Goal: Task Accomplishment & Management: Use online tool/utility

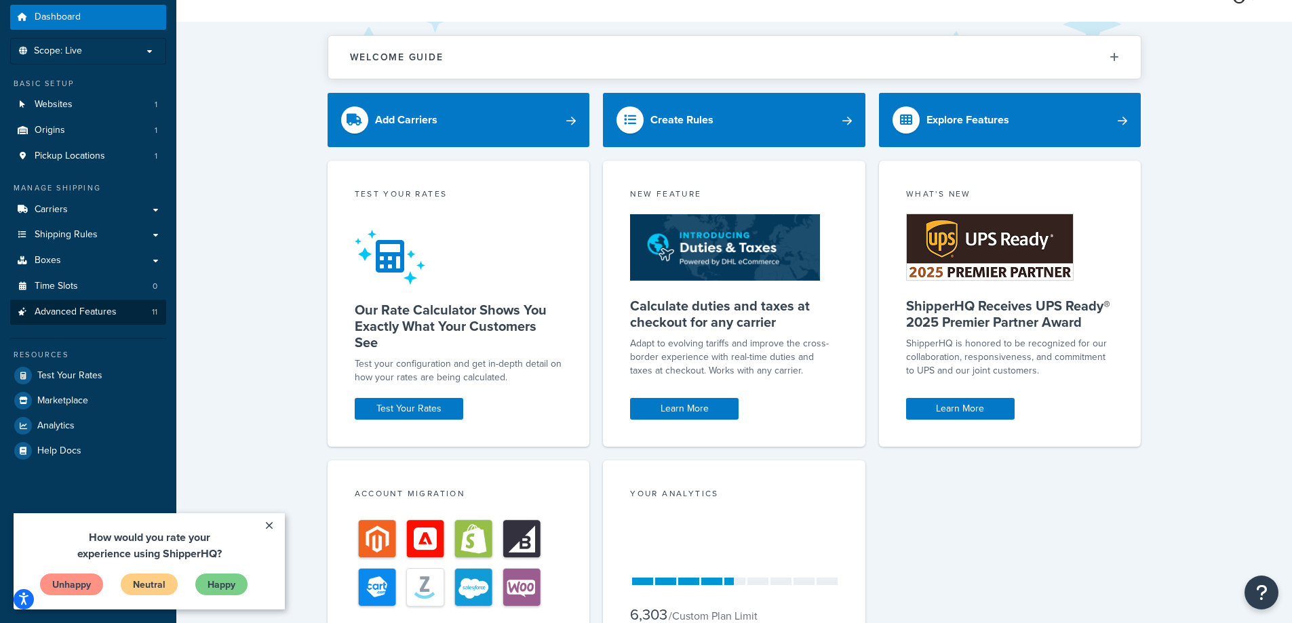
scroll to position [136, 0]
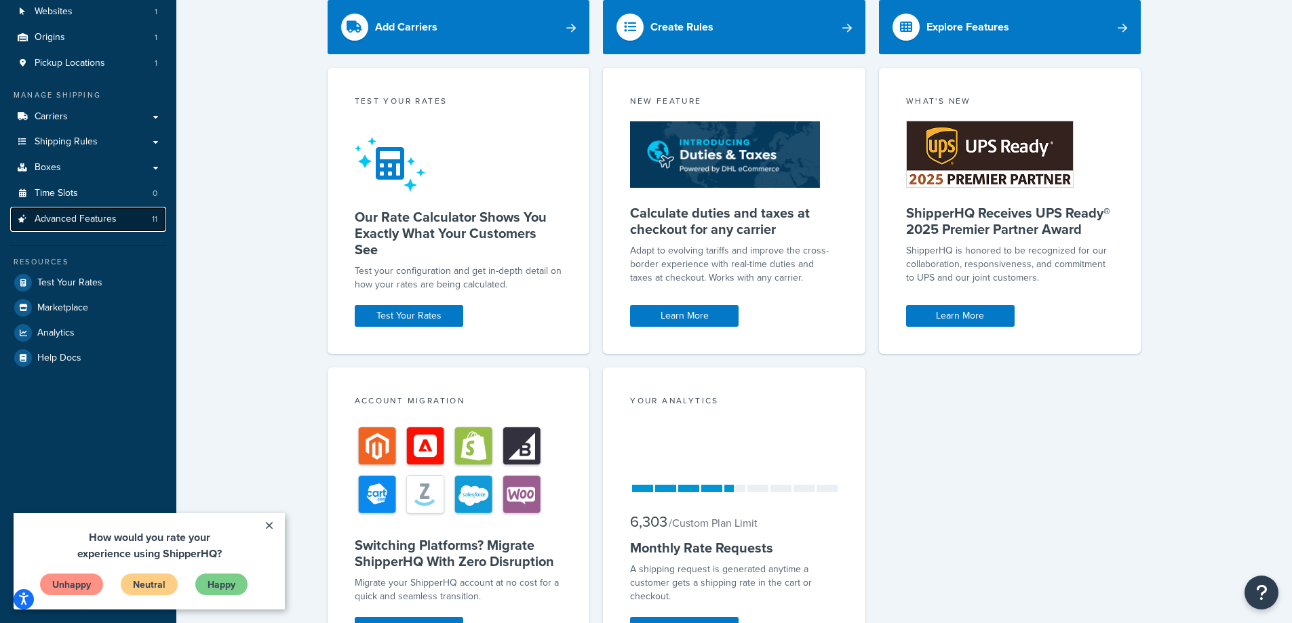
click at [88, 217] on span "Advanced Features" at bounding box center [76, 220] width 82 height 12
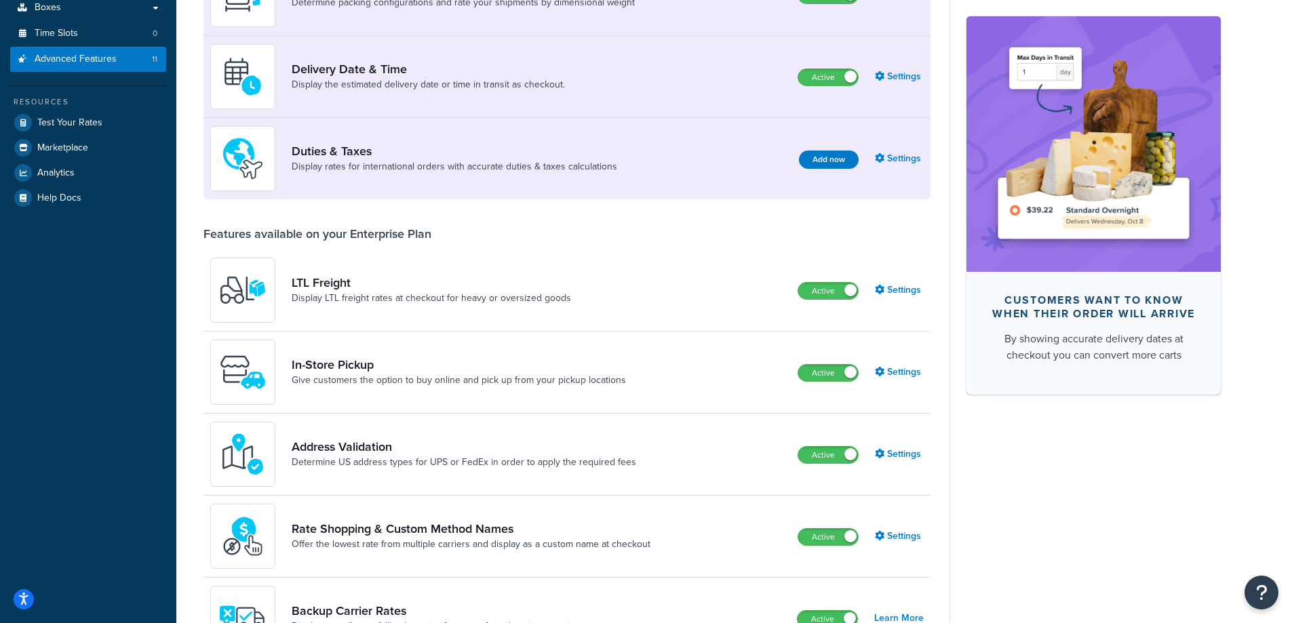
scroll to position [339, 0]
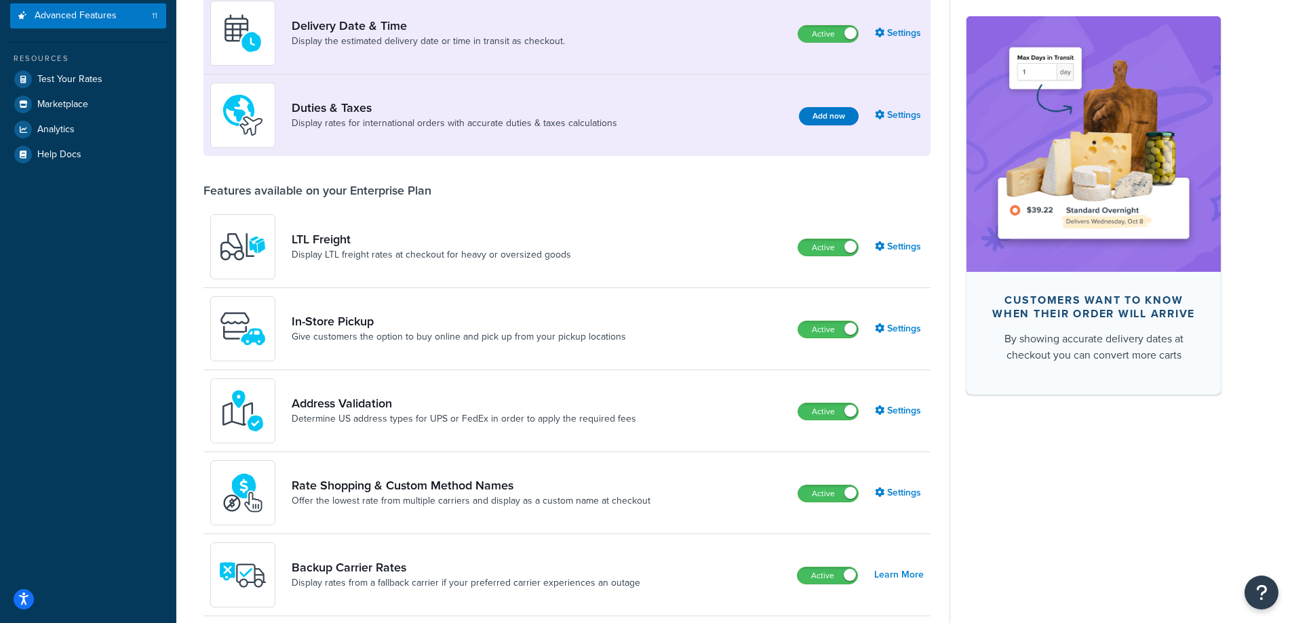
click at [1123, 439] on div "Customers want to know when their order will arrive By showing accurate deliver…" at bounding box center [1085, 358] width 271 height 1171
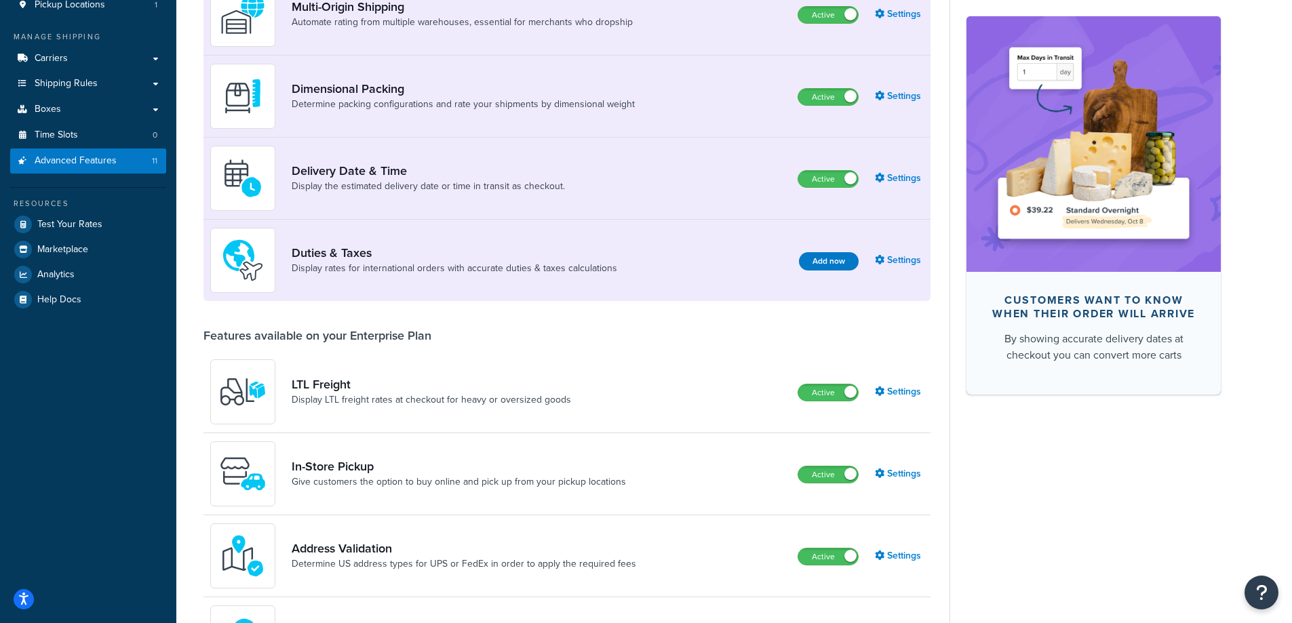
scroll to position [185, 0]
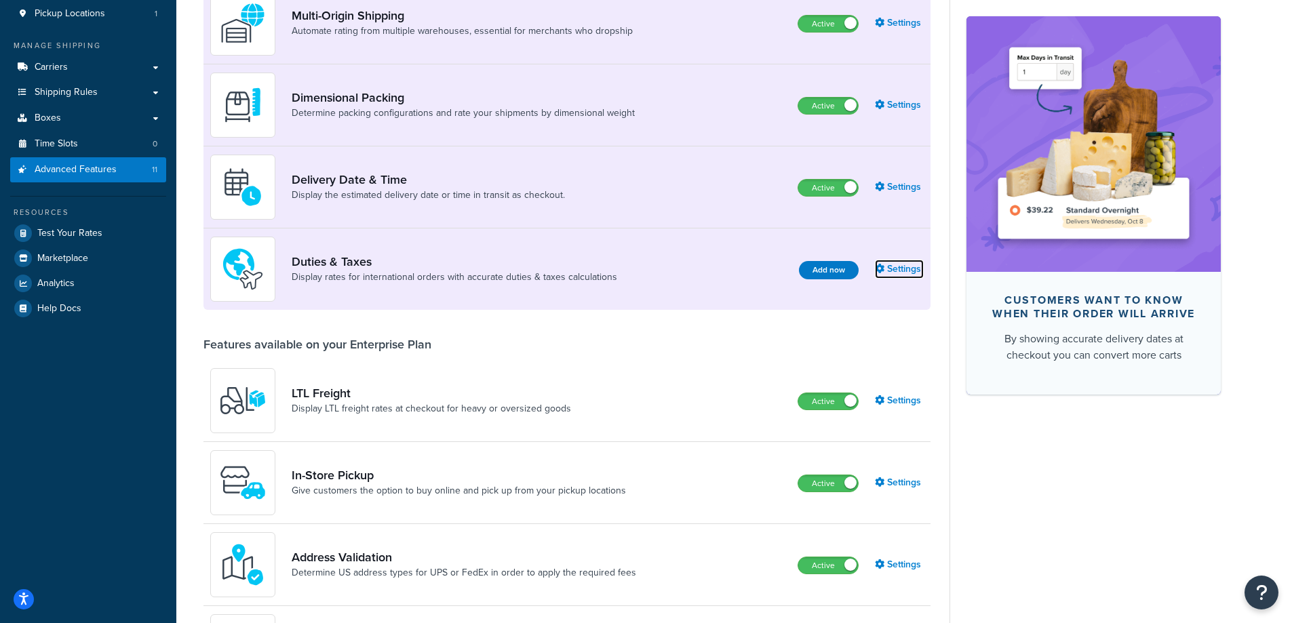
click at [909, 266] on link "Settings" at bounding box center [899, 269] width 49 height 19
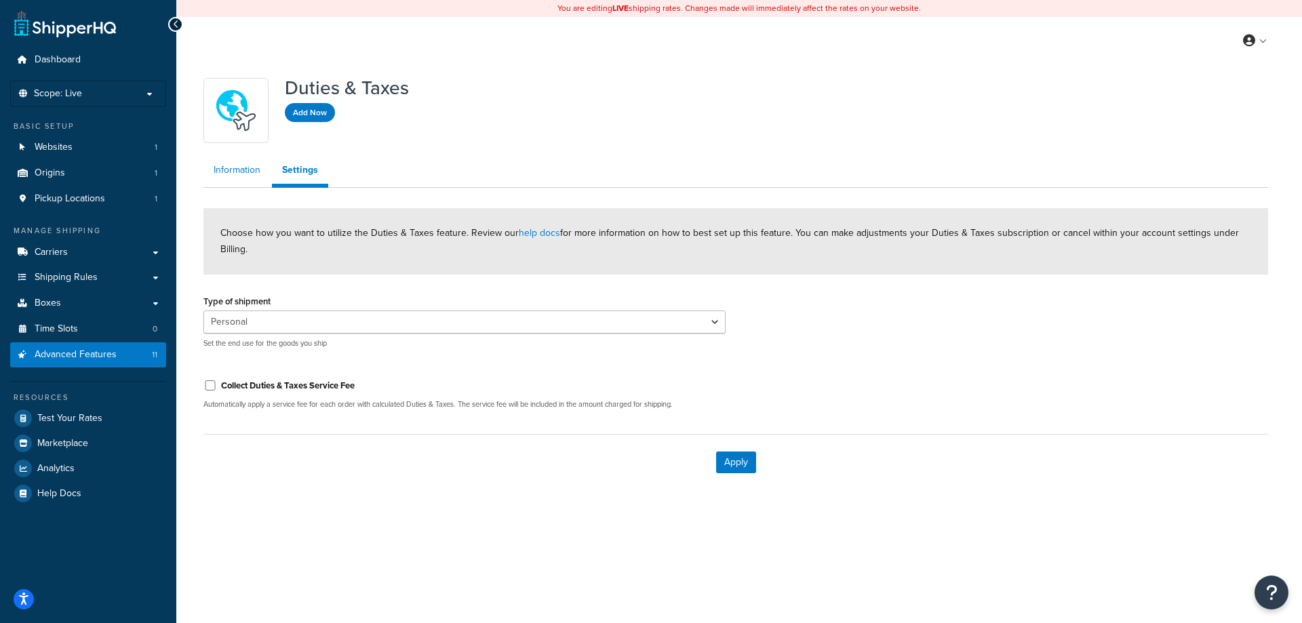
click at [232, 175] on link "Information" at bounding box center [236, 170] width 67 height 27
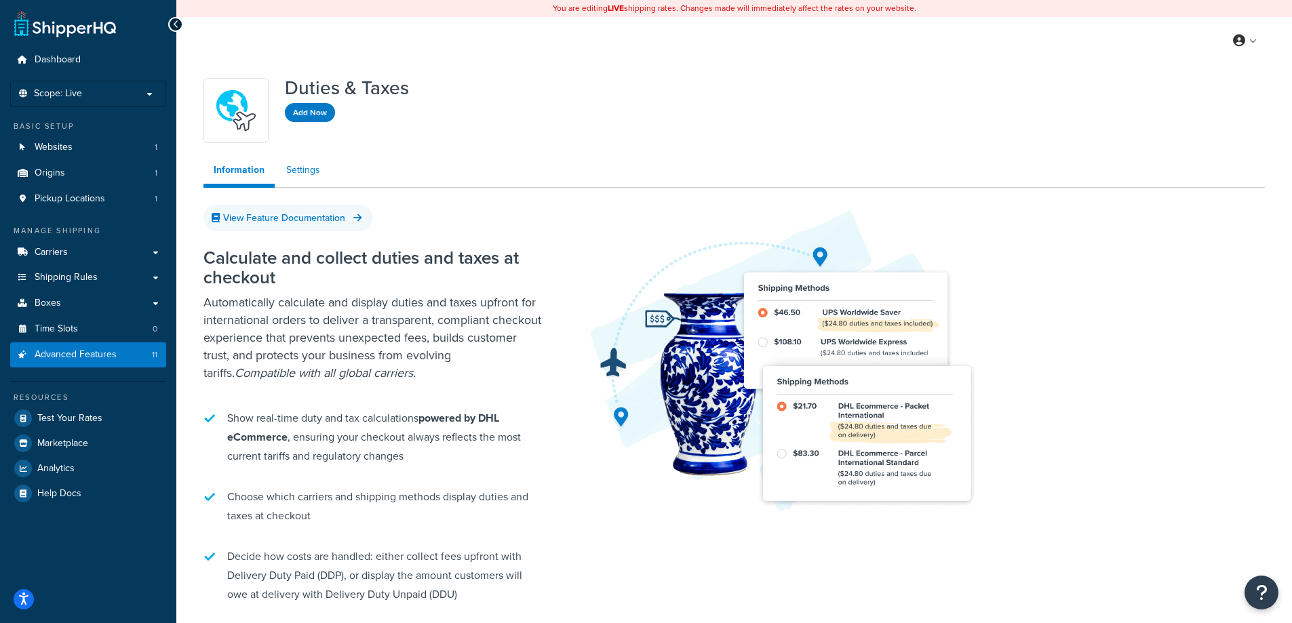
click at [295, 172] on link "Settings" at bounding box center [303, 170] width 54 height 27
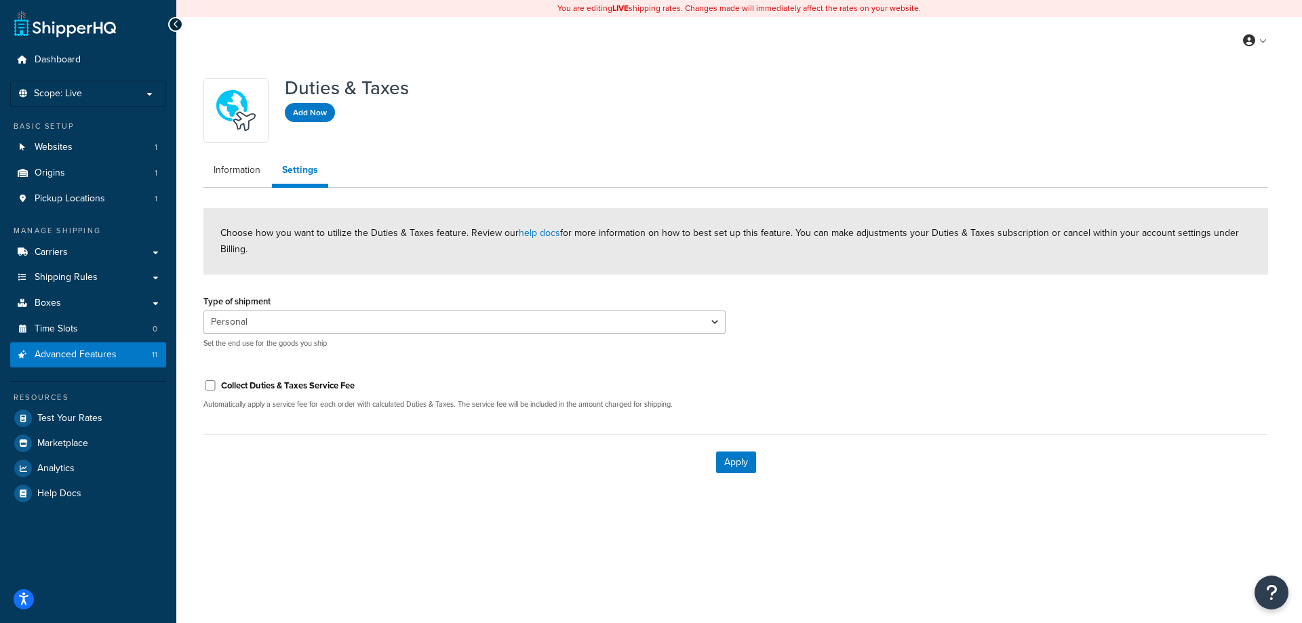
click at [953, 66] on div "Duties & Taxes Add Now Information Settings Choose how you want to utilize the …" at bounding box center [735, 277] width 1085 height 426
click at [1203, 151] on span "Contact Us" at bounding box center [1201, 149] width 42 height 13
click at [64, 351] on span "Advanced Features" at bounding box center [76, 355] width 82 height 12
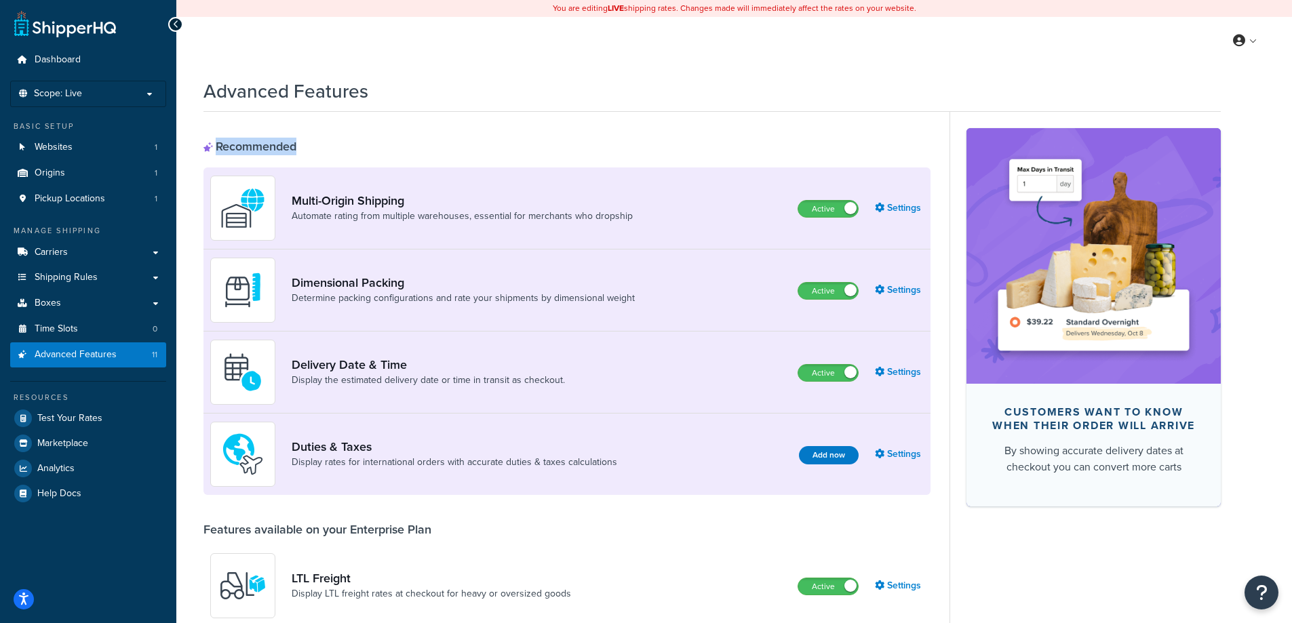
drag, startPoint x: 216, startPoint y: 146, endPoint x: 312, endPoint y: 143, distance: 95.7
click at [312, 143] on div "Recommended" at bounding box center [566, 146] width 727 height 15
click at [351, 143] on div "Recommended" at bounding box center [566, 146] width 727 height 15
click at [101, 418] on link "Test Your Rates" at bounding box center [88, 418] width 156 height 24
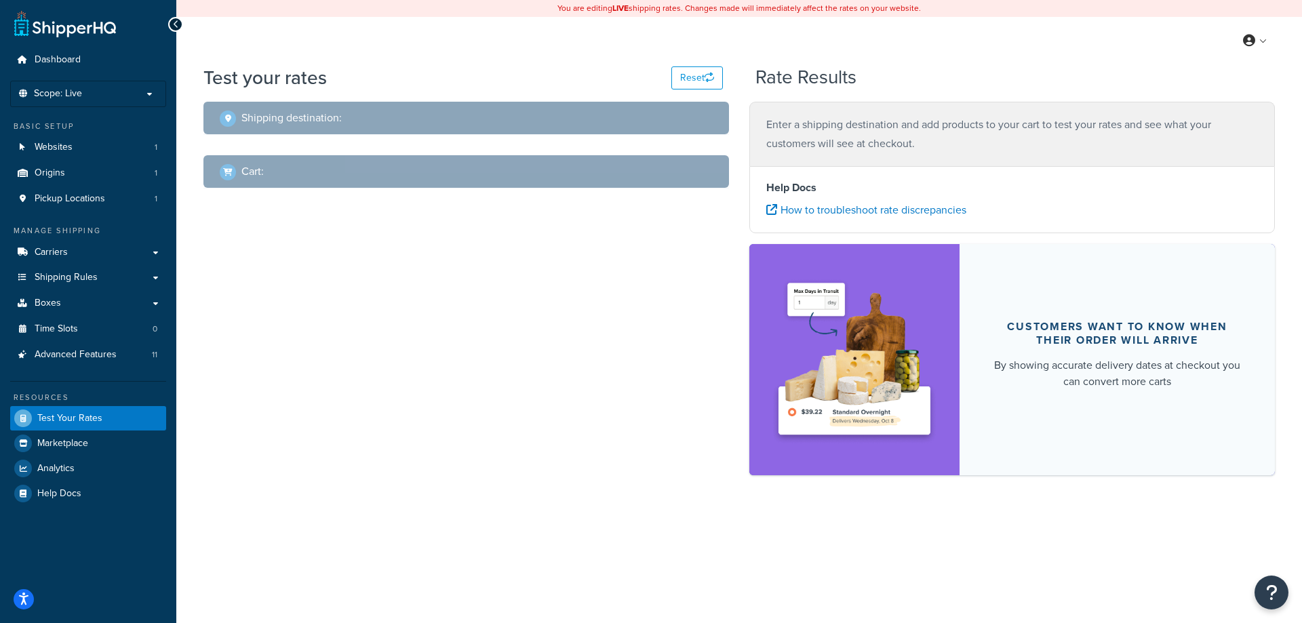
select select "[GEOGRAPHIC_DATA]"
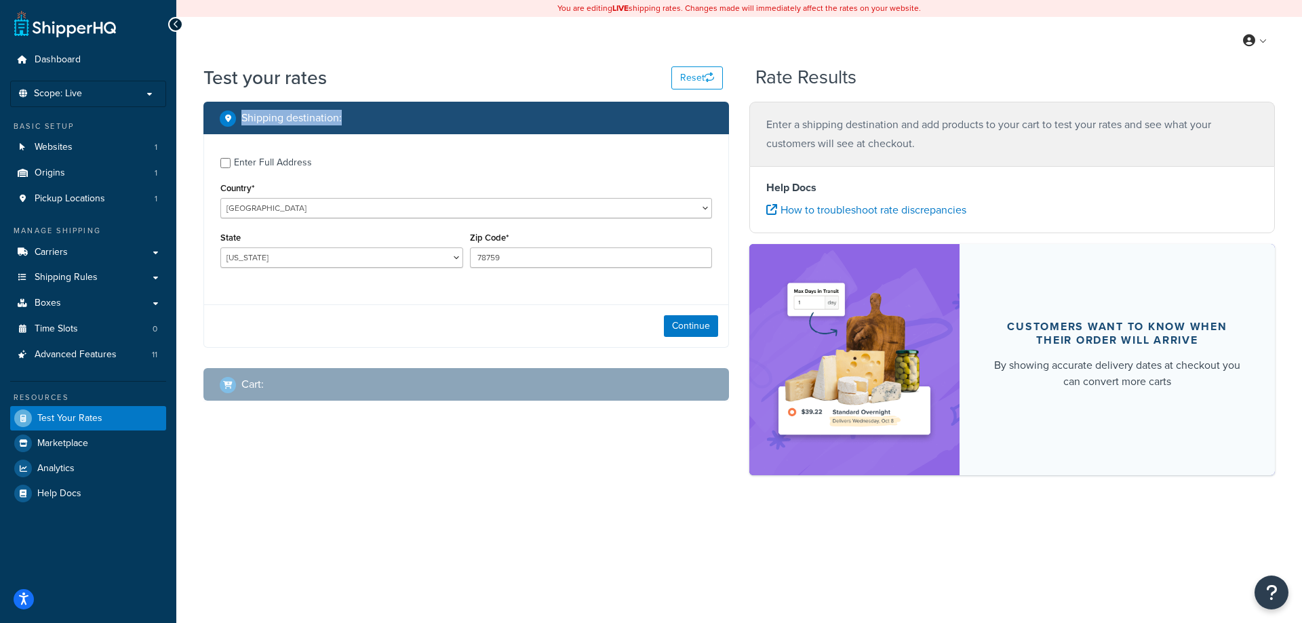
drag, startPoint x: 241, startPoint y: 117, endPoint x: 383, endPoint y: 116, distance: 141.8
click at [383, 116] on div "Shipping destination :" at bounding box center [471, 118] width 503 height 19
click at [366, 119] on div "Shipping destination :" at bounding box center [471, 118] width 503 height 19
drag, startPoint x: 353, startPoint y: 119, endPoint x: 203, endPoint y: 90, distance: 152.8
click at [203, 90] on div "Test your rates Reset Rate Results Shipping destination : Enter Full Address Co…" at bounding box center [739, 293] width 1126 height 459
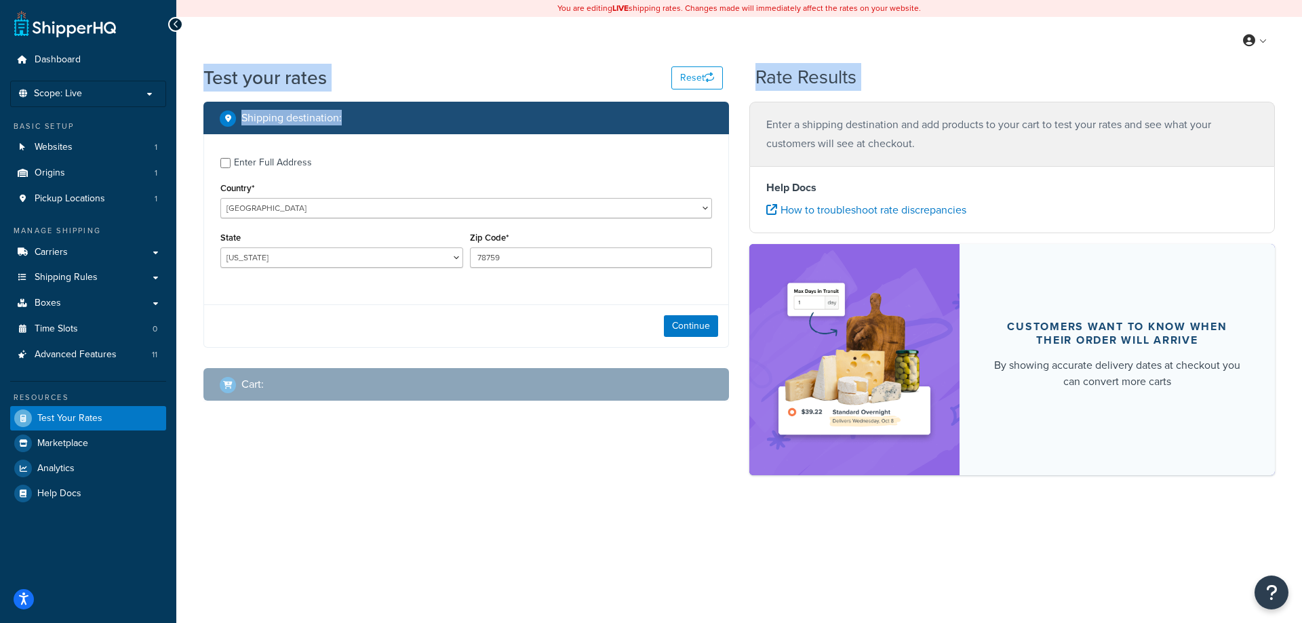
click at [210, 83] on h1 "Test your rates" at bounding box center [264, 77] width 123 height 26
click at [202, 81] on div "Test your rates Reset Rate Results Shipping destination : Enter Full Address Co…" at bounding box center [739, 293] width 1126 height 459
click at [212, 85] on h1 "Test your rates" at bounding box center [264, 77] width 123 height 26
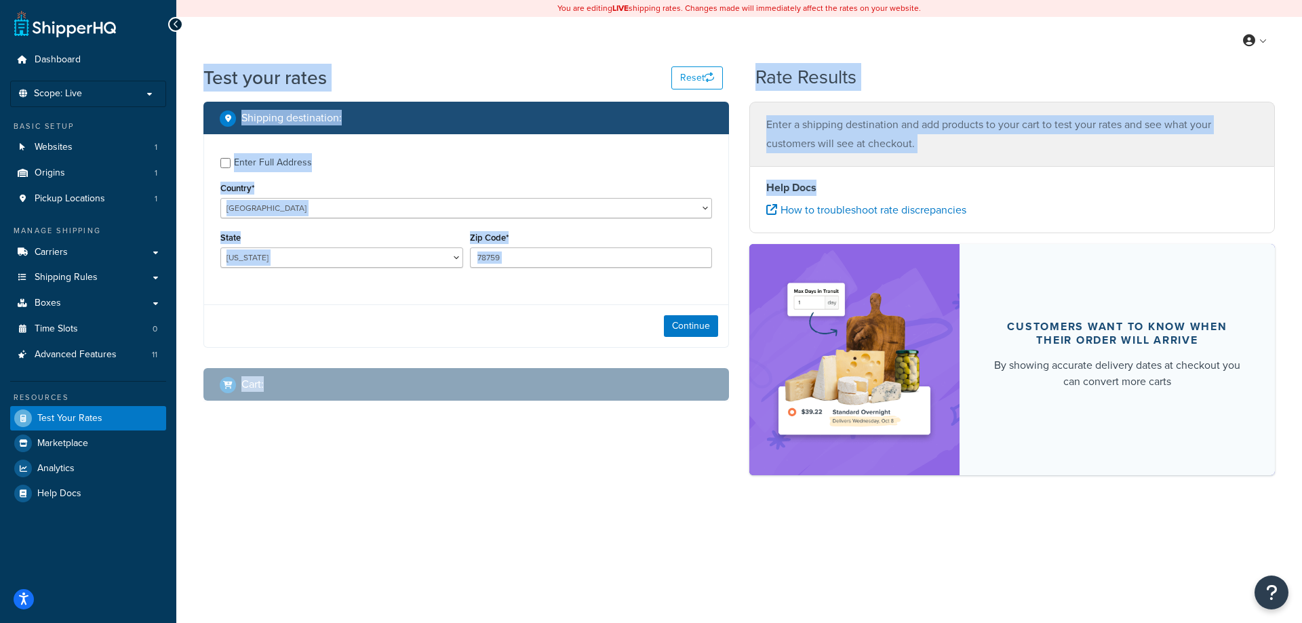
drag, startPoint x: 207, startPoint y: 81, endPoint x: 1013, endPoint y: 132, distance: 807.4
click at [1019, 142] on div "Test your rates Reset Rate Results Shipping destination : Enter Full Address Co…" at bounding box center [739, 276] width 1072 height 425
click at [1011, 132] on p "Enter a shipping destination and add products to your cart to test your rates a…" at bounding box center [1012, 134] width 492 height 38
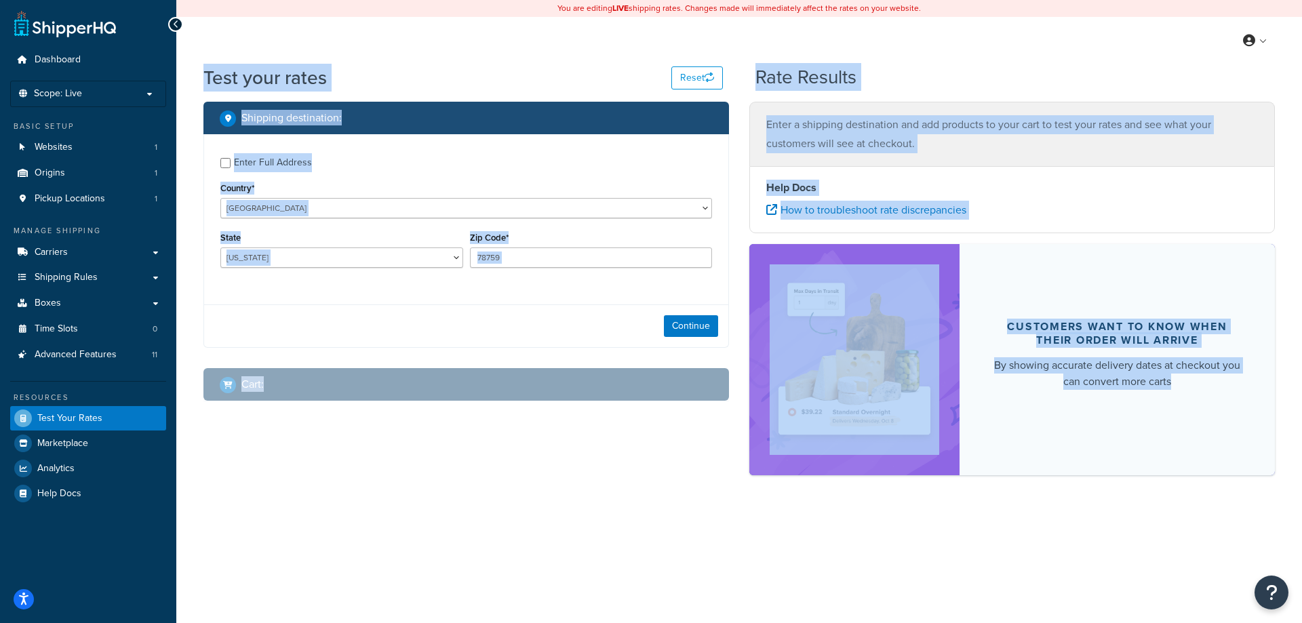
drag, startPoint x: 232, startPoint y: 73, endPoint x: 1142, endPoint y: 505, distance: 1007.6
click at [1203, 421] on div "Test your rates Reset Rate Results Shipping destination : Enter Full Address Co…" at bounding box center [739, 276] width 1072 height 425
click at [1134, 521] on div "Test your rates Reset Rate Results Shipping destination : Enter Full Address Co…" at bounding box center [739, 293] width 1126 height 459
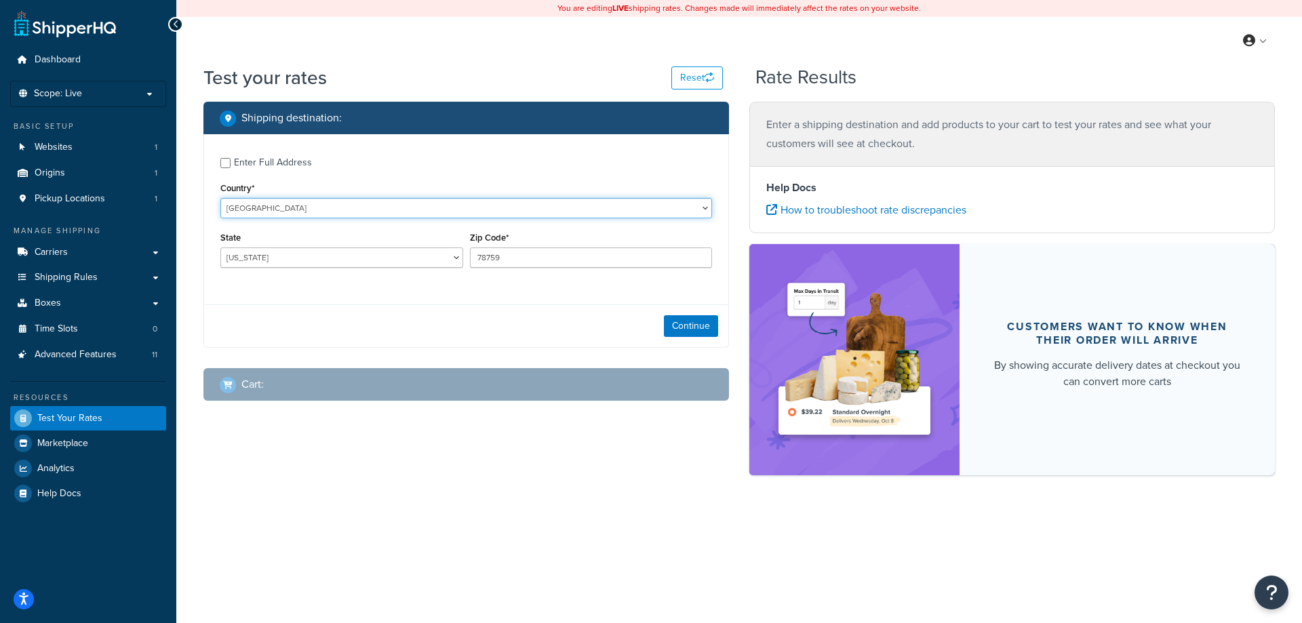
click at [704, 208] on select "[GEOGRAPHIC_DATA] [GEOGRAPHIC_DATA] [GEOGRAPHIC_DATA] [GEOGRAPHIC_DATA] [GEOGRA…" at bounding box center [466, 208] width 492 height 20
select select "CA"
click at [220, 198] on select "[GEOGRAPHIC_DATA] [GEOGRAPHIC_DATA] [GEOGRAPHIC_DATA] [GEOGRAPHIC_DATA] [GEOGRA…" at bounding box center [466, 208] width 492 height 20
click at [271, 255] on select "[GEOGRAPHIC_DATA] [GEOGRAPHIC_DATA] [GEOGRAPHIC_DATA] [GEOGRAPHIC_DATA] [GEOGRA…" at bounding box center [341, 258] width 243 height 20
select select "ON"
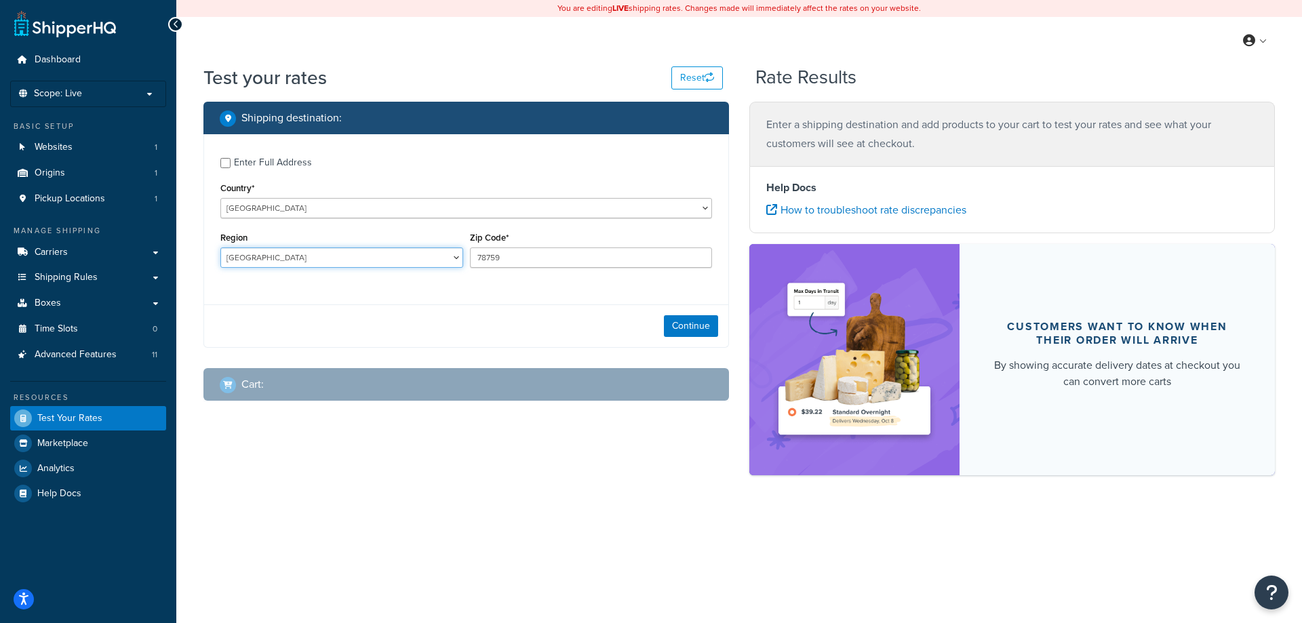
click at [220, 248] on select "[GEOGRAPHIC_DATA] [GEOGRAPHIC_DATA] [GEOGRAPHIC_DATA] [GEOGRAPHIC_DATA] [GEOGRA…" at bounding box center [341, 258] width 243 height 20
drag, startPoint x: 534, startPoint y: 260, endPoint x: 421, endPoint y: 262, distance: 114.0
click at [421, 262] on div "Region [GEOGRAPHIC_DATA] [GEOGRAPHIC_DATA] [GEOGRAPHIC_DATA] [GEOGRAPHIC_DATA] …" at bounding box center [466, 254] width 499 height 50
paste input "L4L 8N6"
type input "L4L 8N6"
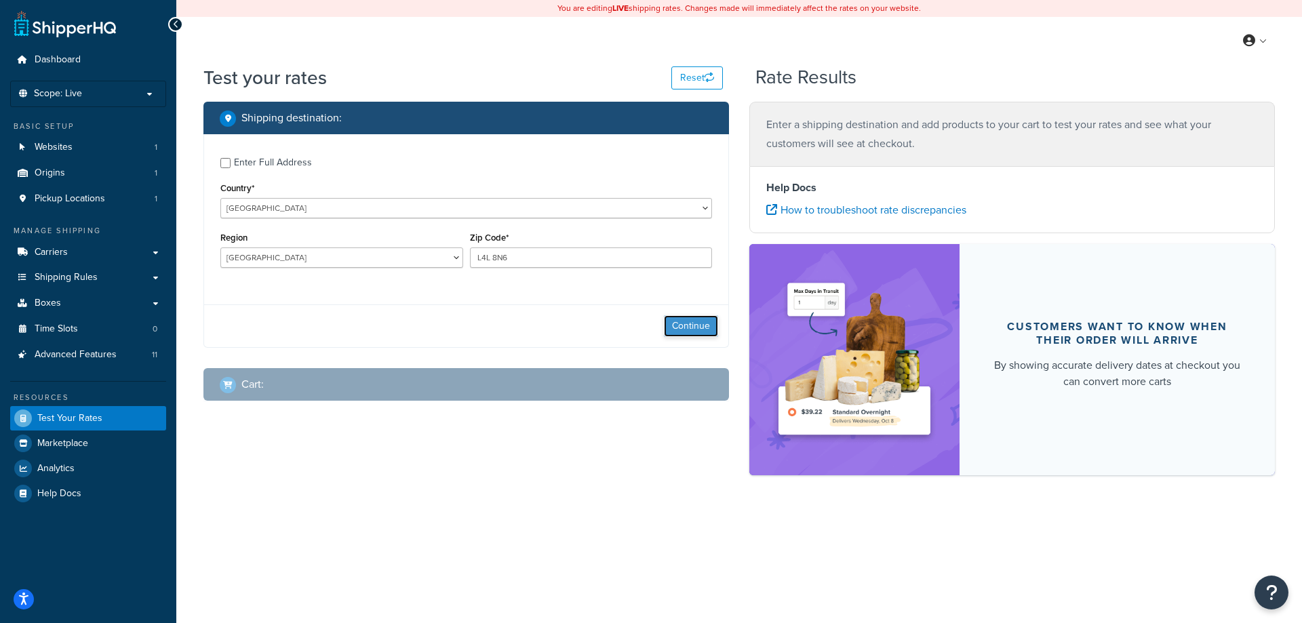
click at [687, 321] on button "Continue" at bounding box center [691, 326] width 54 height 22
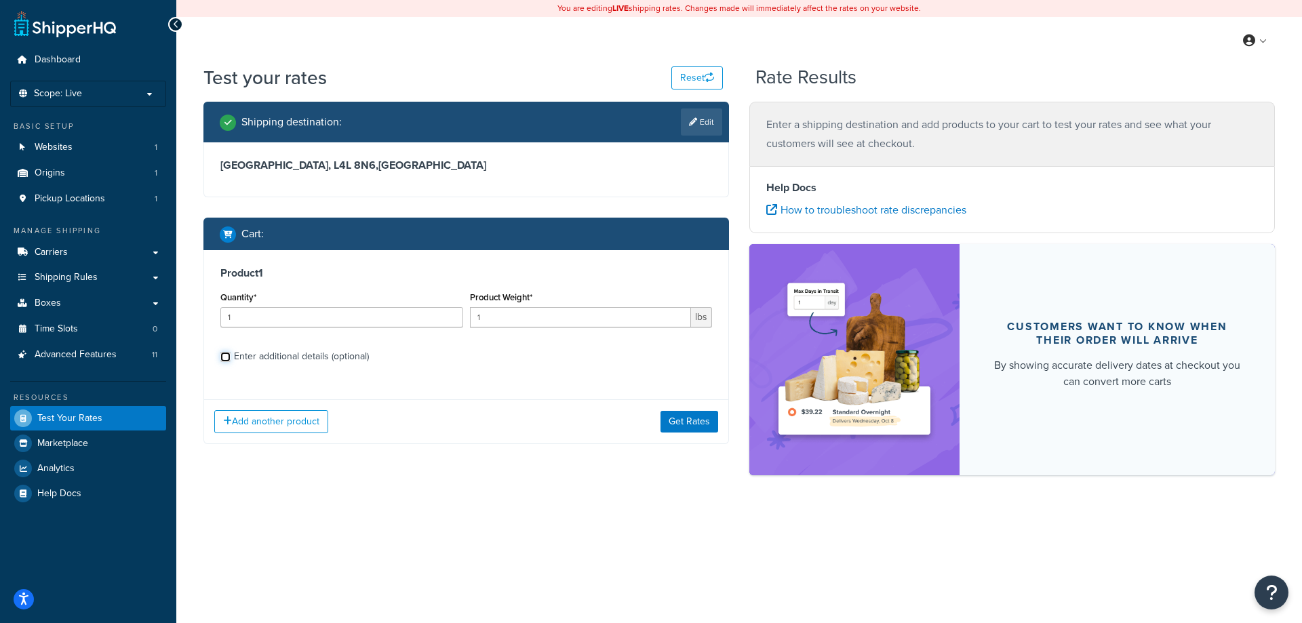
click at [223, 356] on input "Enter additional details (optional)" at bounding box center [225, 357] width 10 height 10
checkbox input "true"
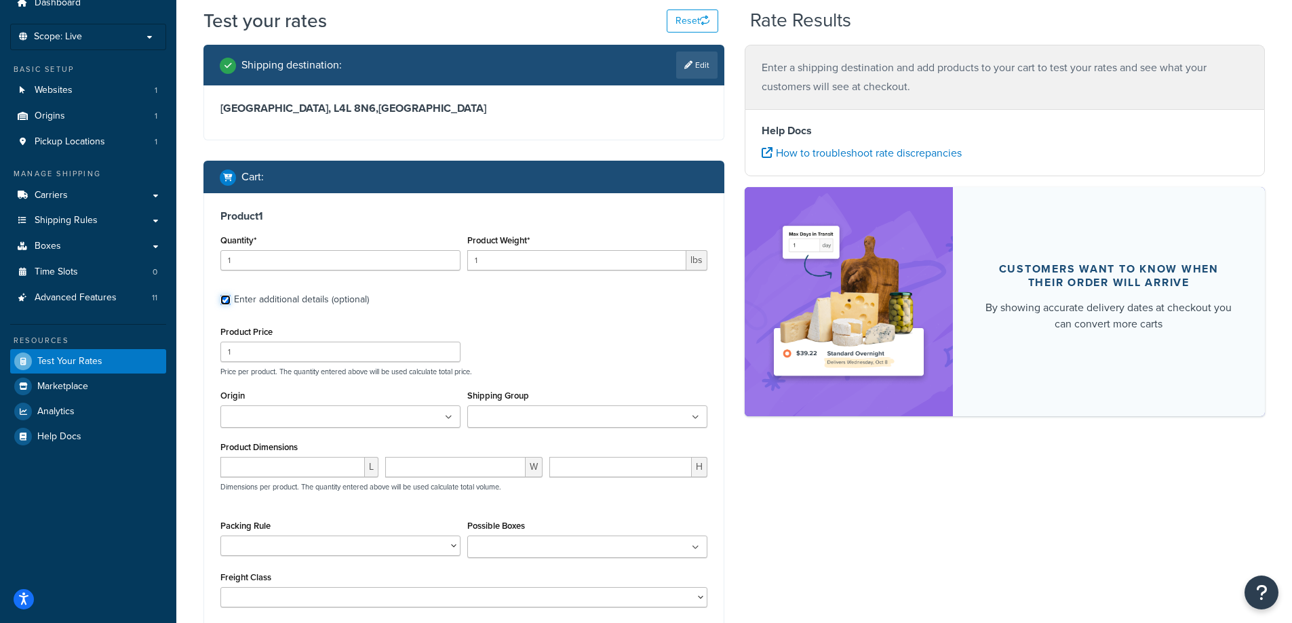
scroll to position [136, 0]
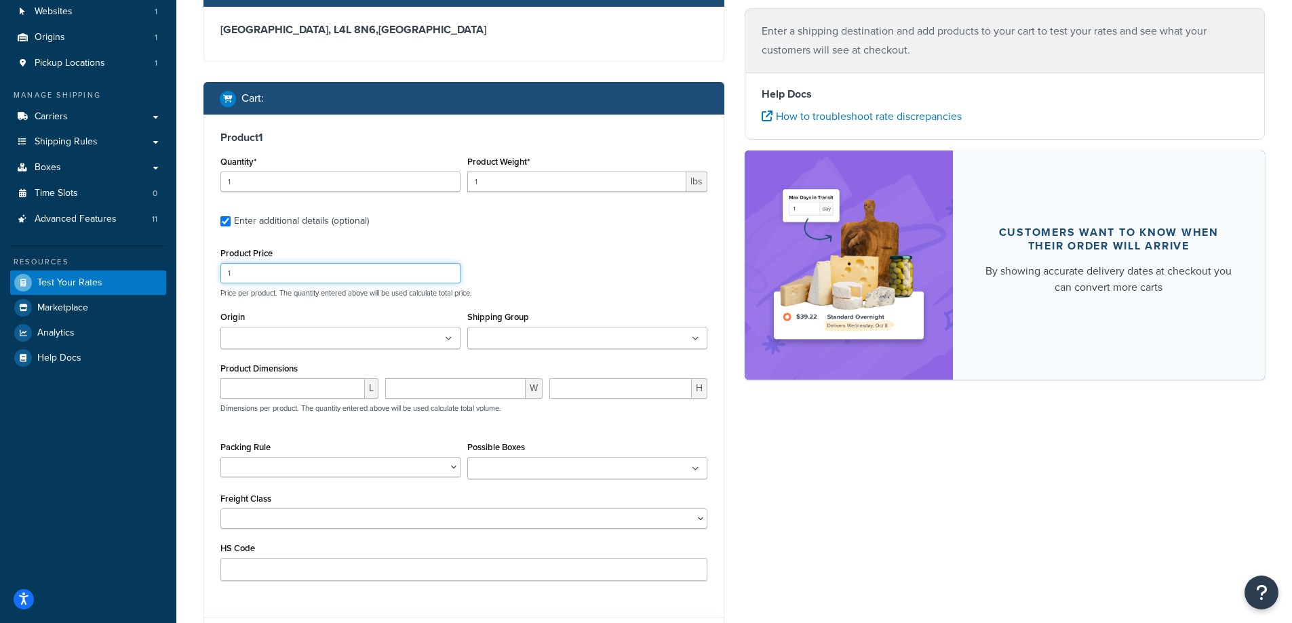
drag, startPoint x: 286, startPoint y: 270, endPoint x: 100, endPoint y: 273, distance: 185.2
click at [100, 273] on div "Dashboard Scope: Live Basic Setup Websites 1 Origins 1 Pickup Locations 1 Manag…" at bounding box center [646, 307] width 1292 height 887
type input "300"
drag, startPoint x: 541, startPoint y: 246, endPoint x: 530, endPoint y: 248, distance: 11.0
click at [539, 246] on div "Product Price 300 Price per product. The quantity entered above will be used ca…" at bounding box center [464, 271] width 494 height 54
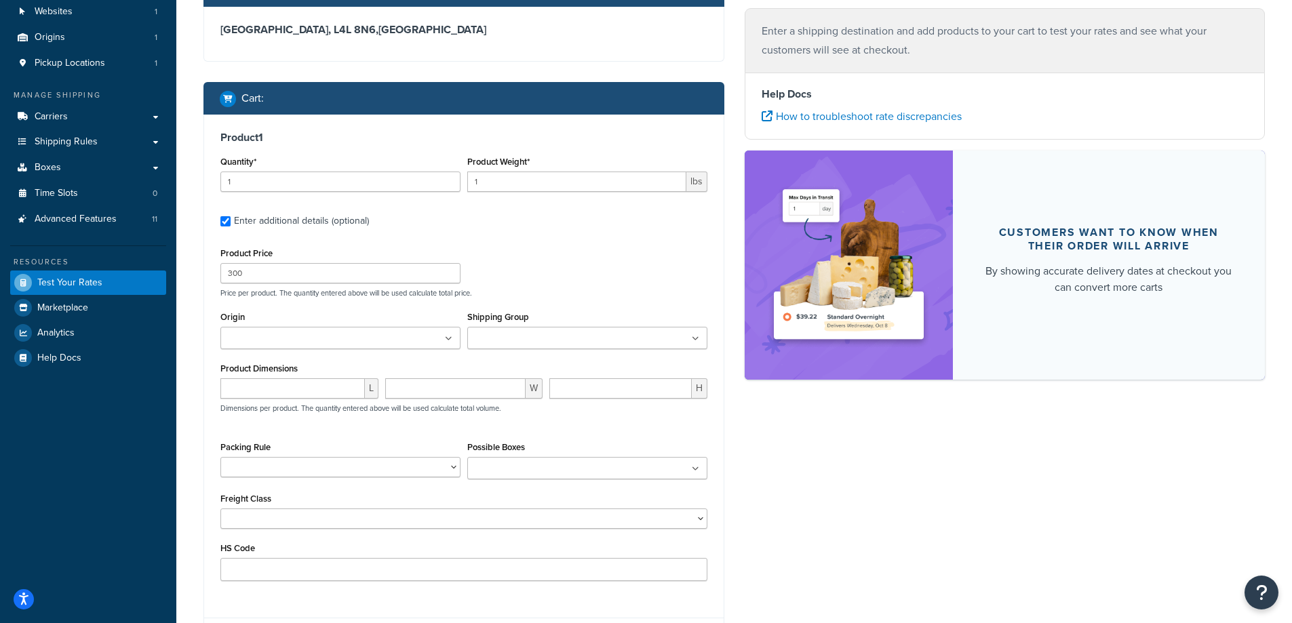
click at [448, 338] on icon at bounding box center [448, 339] width 7 height 8
click at [615, 336] on ul at bounding box center [587, 338] width 240 height 22
click at [581, 274] on div "Product Price 300 Price per product. The quantity entered above will be used ca…" at bounding box center [464, 271] width 494 height 54
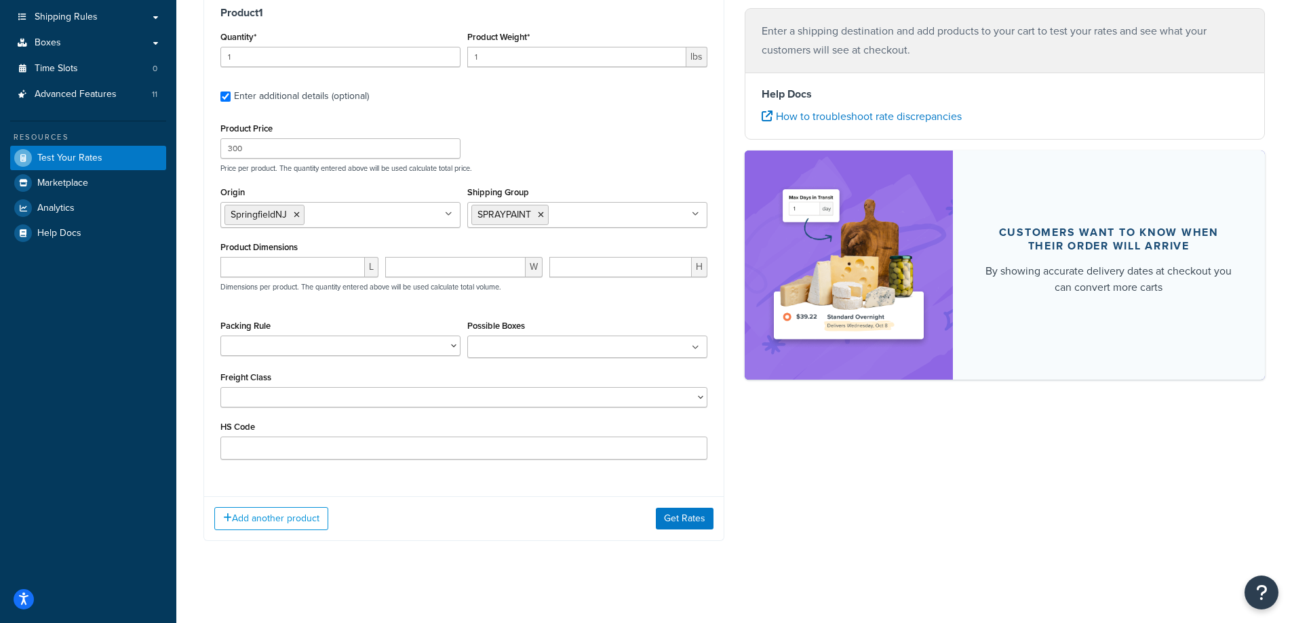
scroll to position [267, 0]
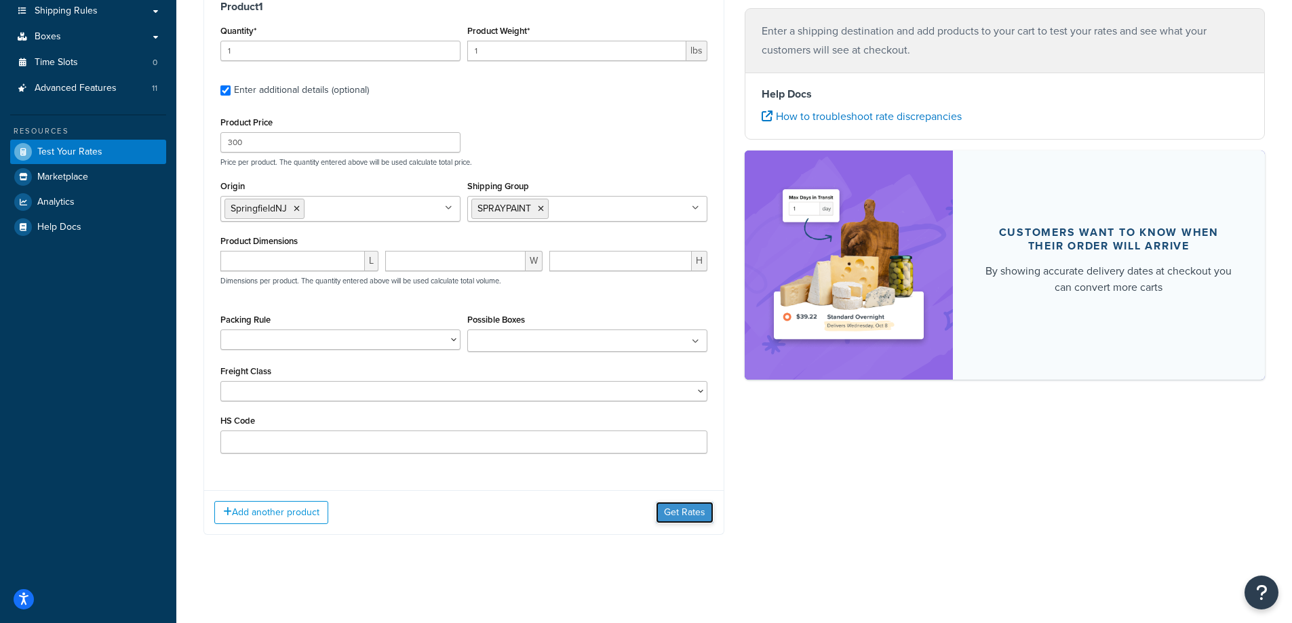
click at [676, 512] on button "Get Rates" at bounding box center [685, 513] width 58 height 22
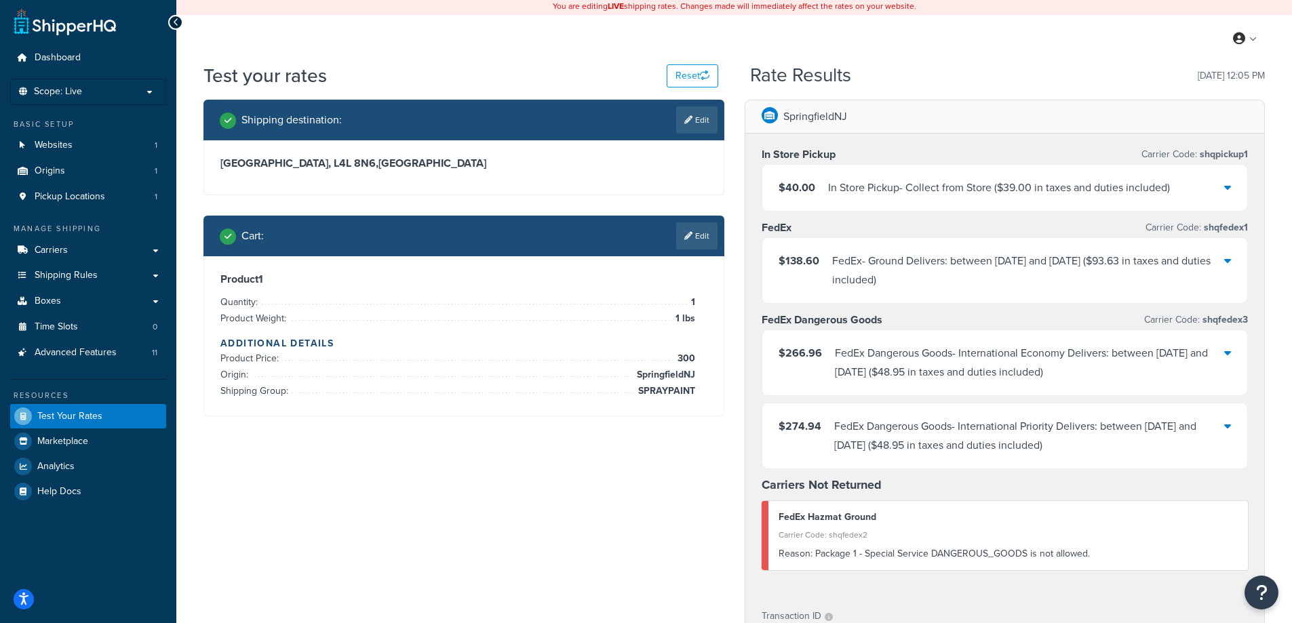
scroll to position [0, 0]
